Goal: Find specific page/section: Find specific page/section

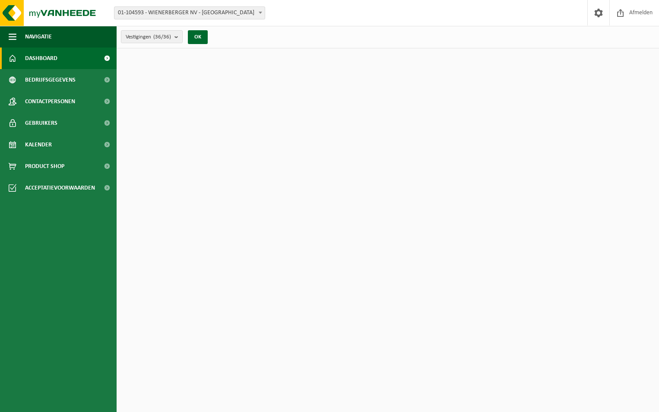
click at [232, 14] on span "01-104593 - WIENERBERGER NV - [GEOGRAPHIC_DATA]" at bounding box center [189, 13] width 150 height 12
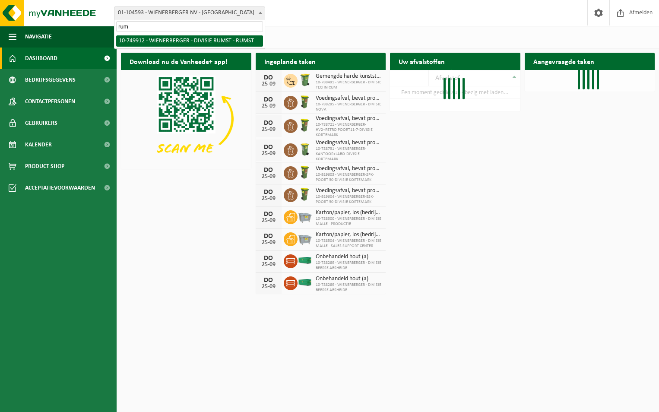
type input "rum"
select select "29118"
